Goal: Contribute content

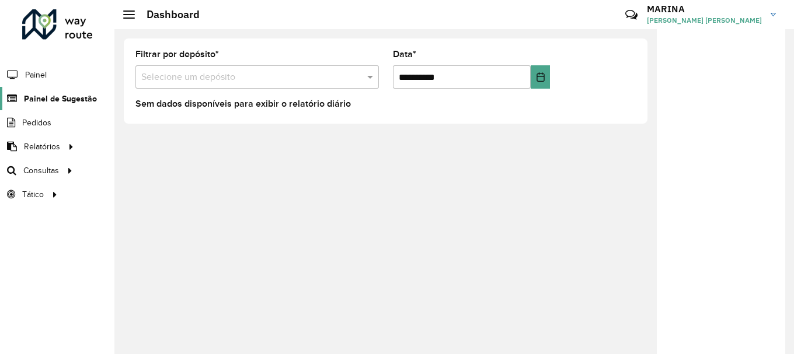
click at [44, 96] on span "Painel de Sugestão" at bounding box center [60, 99] width 73 height 12
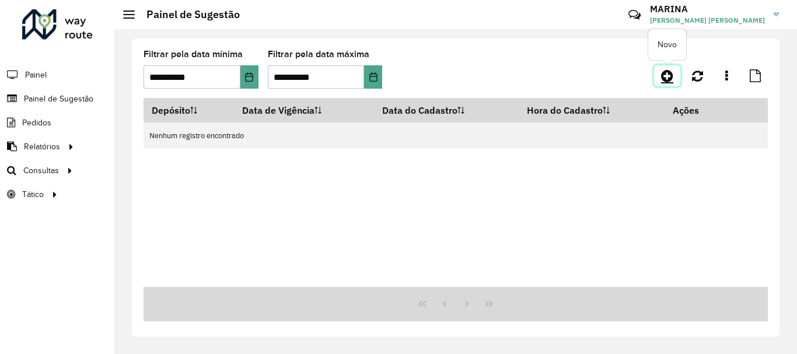
click at [671, 82] on icon at bounding box center [667, 76] width 12 height 14
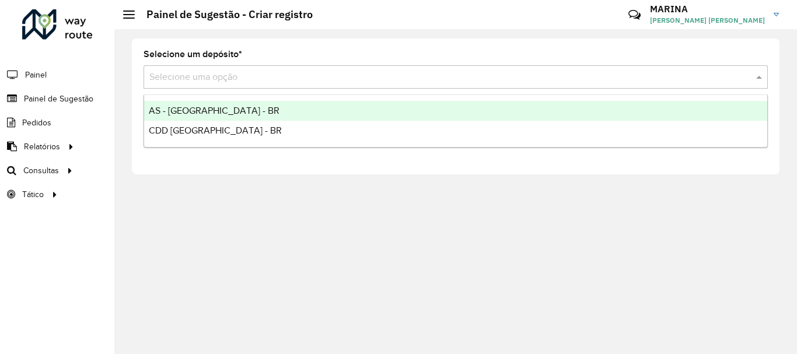
click at [227, 77] on input "text" at bounding box center [444, 78] width 590 height 14
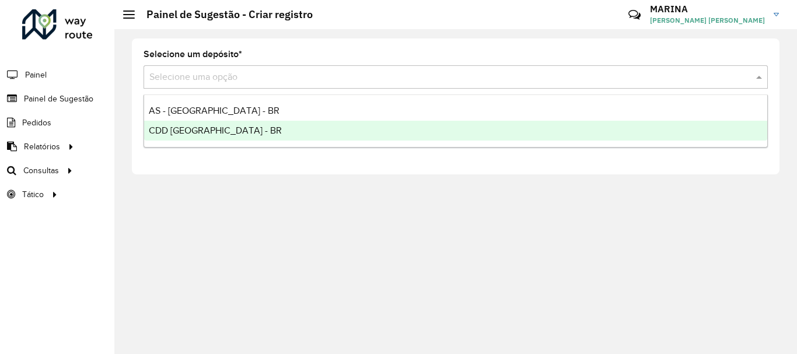
click at [219, 128] on span "CDD [GEOGRAPHIC_DATA] - BR" at bounding box center [215, 130] width 133 height 10
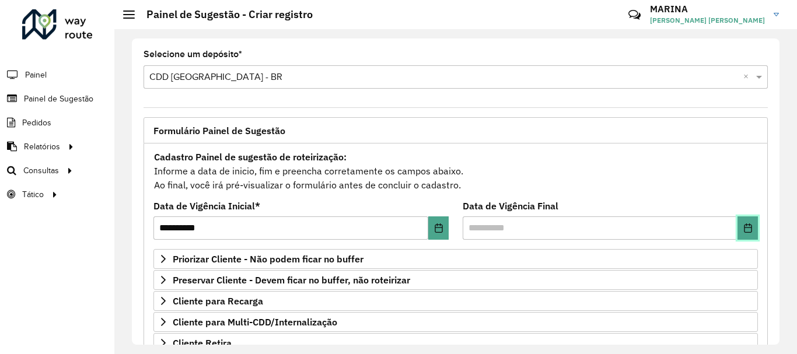
click at [744, 225] on icon "Choose Date" at bounding box center [748, 228] width 8 height 9
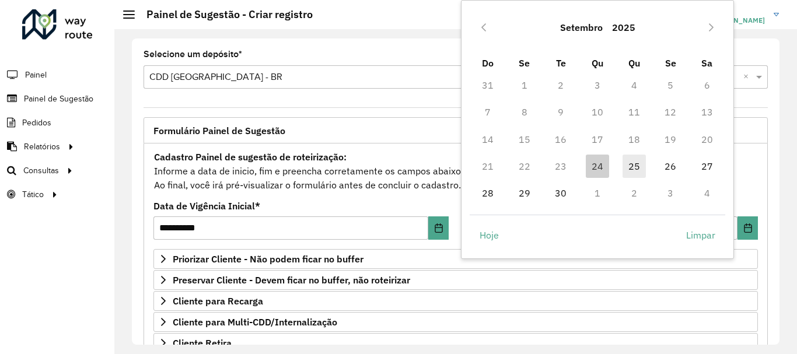
click at [631, 170] on span "25" at bounding box center [634, 166] width 23 height 23
type input "**********"
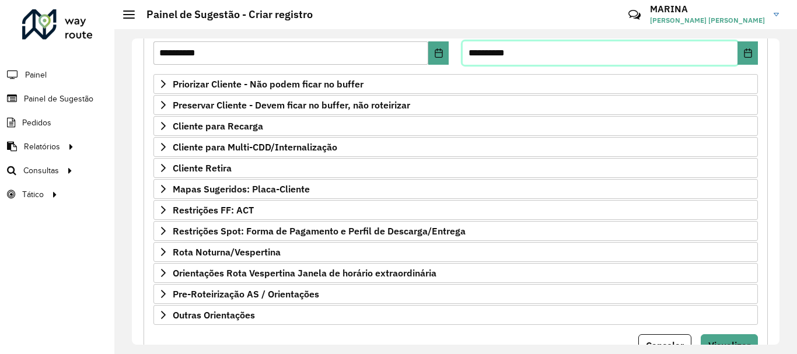
scroll to position [228, 0]
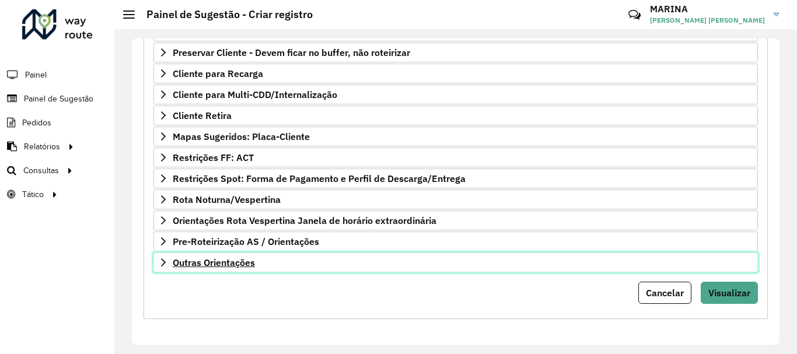
click at [326, 261] on link "Outras Orientações" at bounding box center [456, 263] width 605 height 20
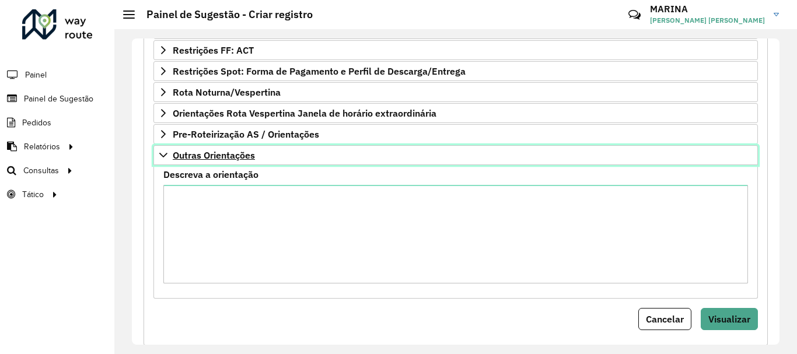
scroll to position [348, 0]
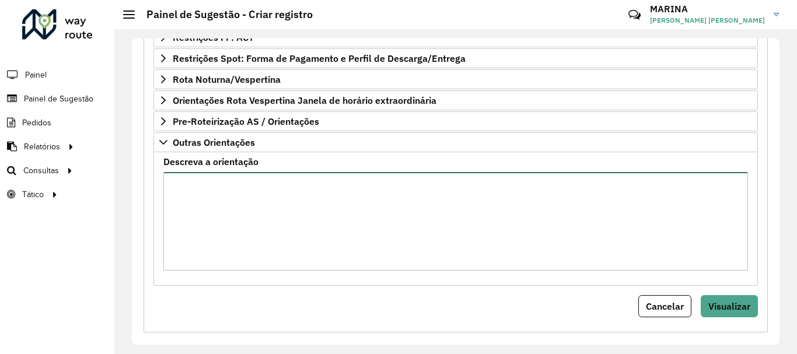
click at [315, 222] on textarea "Descreva a orientação" at bounding box center [455, 221] width 585 height 99
paste textarea "**********"
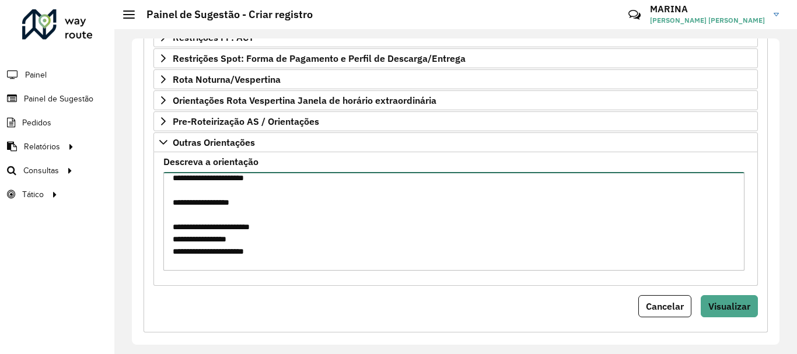
scroll to position [0, 0]
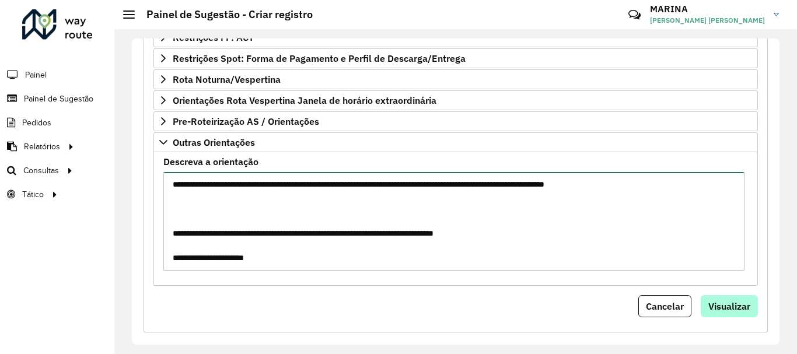
type textarea "**********"
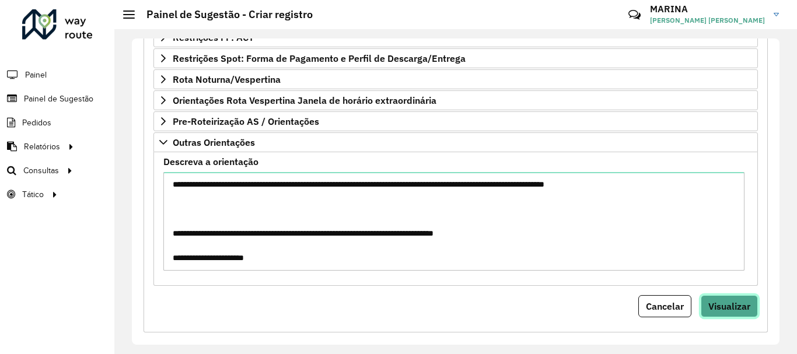
click at [732, 302] on span "Visualizar" at bounding box center [730, 307] width 42 height 12
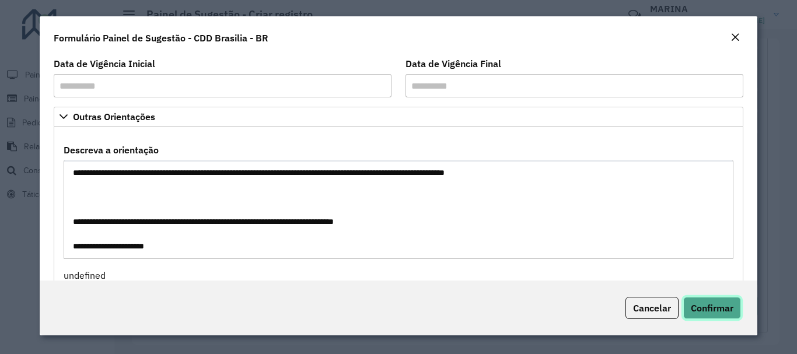
click at [724, 305] on span "Confirmar" at bounding box center [712, 308] width 43 height 12
